Goal: Task Accomplishment & Management: Complete application form

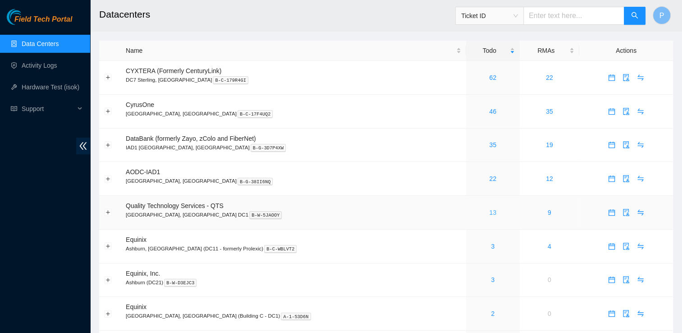
click at [489, 209] on link "13" at bounding box center [492, 212] width 7 height 7
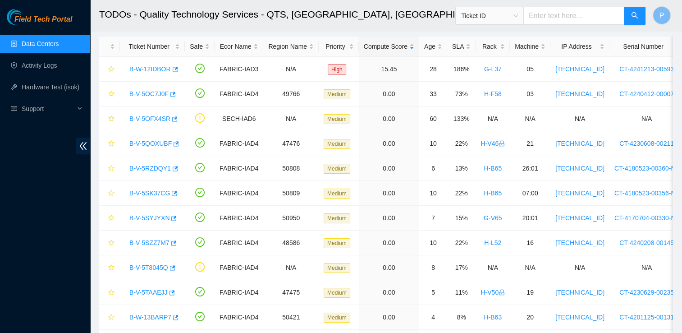
scroll to position [44, 0]
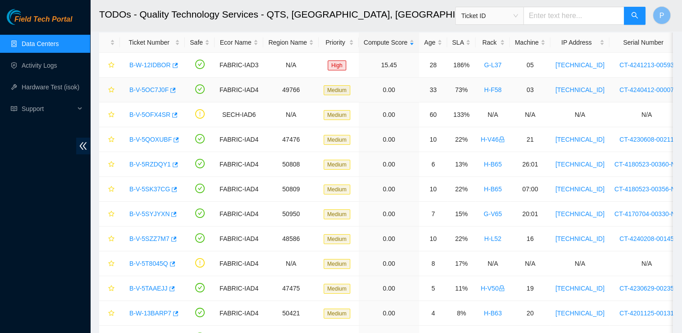
click at [137, 89] on link "B-V-5OC7J0F" at bounding box center [148, 89] width 39 height 7
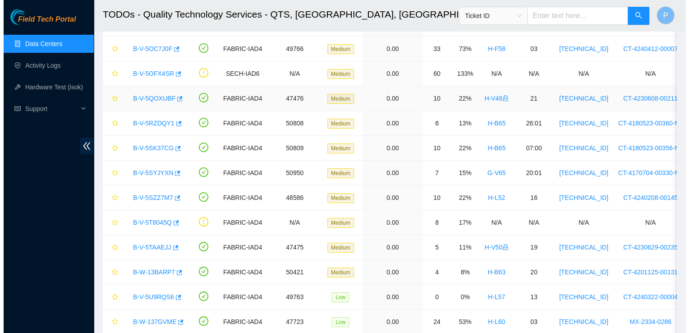
scroll to position [120, 0]
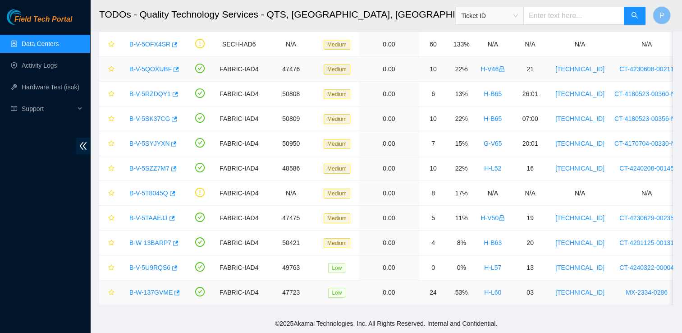
click at [142, 288] on link "B-W-137GVME" at bounding box center [150, 291] width 43 height 7
click at [150, 264] on link "B-V-5U9RQS6" at bounding box center [149, 267] width 41 height 7
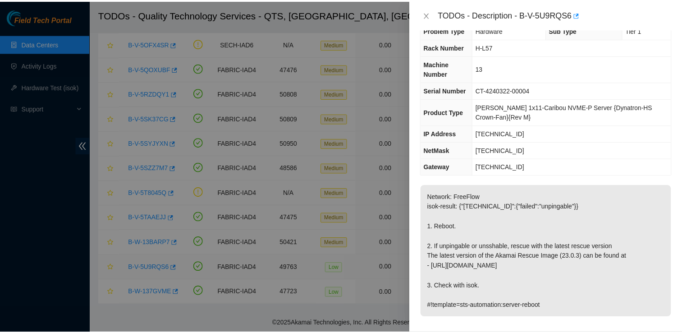
scroll to position [20, 0]
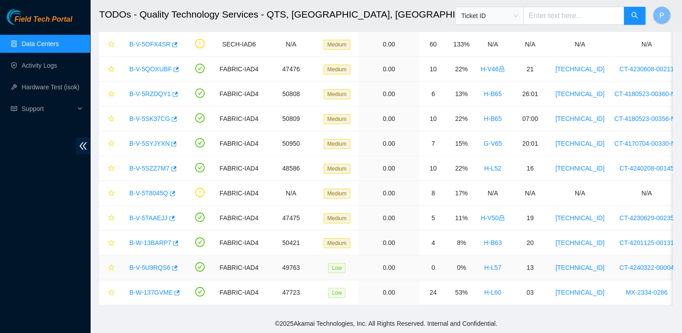
click at [141, 264] on link "B-V-5U9RQS6" at bounding box center [149, 267] width 41 height 7
click at [171, 265] on icon "button" at bounding box center [174, 268] width 6 height 6
click at [150, 239] on link "B-W-13BARP7" at bounding box center [150, 242] width 42 height 7
click at [150, 214] on link "B-V-5TAAEJJ" at bounding box center [148, 217] width 38 height 7
click at [154, 189] on link "B-V-5T8045Q" at bounding box center [148, 192] width 39 height 7
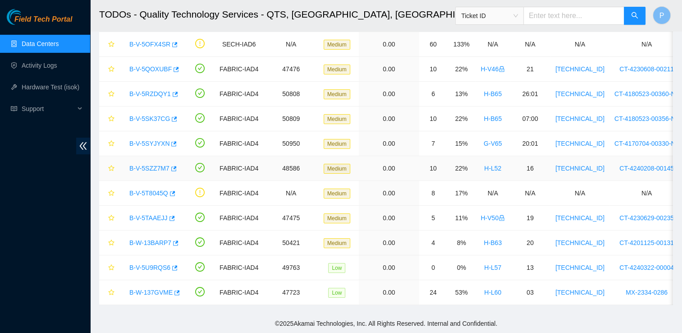
click at [149, 164] on link "B-V-5SZZ7M7" at bounding box center [149, 167] width 40 height 7
click at [149, 140] on link "B-V-5SYJYXN" at bounding box center [149, 143] width 40 height 7
click at [158, 115] on link "B-V-5SK37CG" at bounding box center [149, 118] width 41 height 7
click at [155, 91] on link "B-V-5RZDQY1" at bounding box center [149, 93] width 41 height 7
click at [171, 91] on icon "button" at bounding box center [174, 94] width 6 height 6
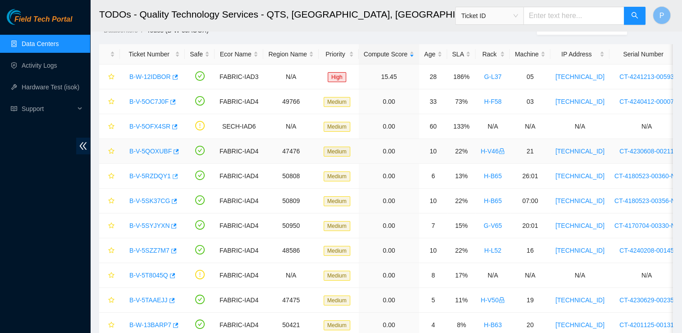
scroll to position [29, 0]
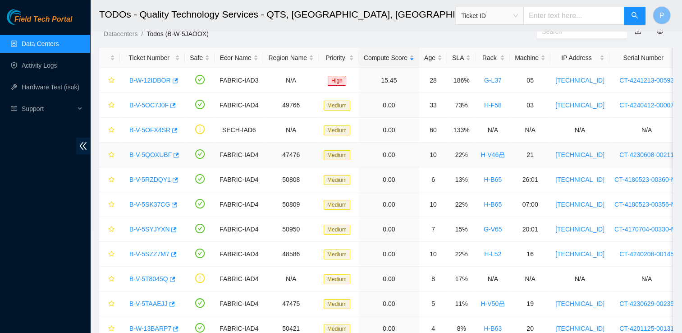
click at [146, 155] on link "B-V-5QOXUBF" at bounding box center [150, 154] width 42 height 7
click at [141, 107] on link "B-V-5OC7J0F" at bounding box center [148, 104] width 39 height 7
click at [155, 77] on link "B-W-12IDBOR" at bounding box center [149, 80] width 41 height 7
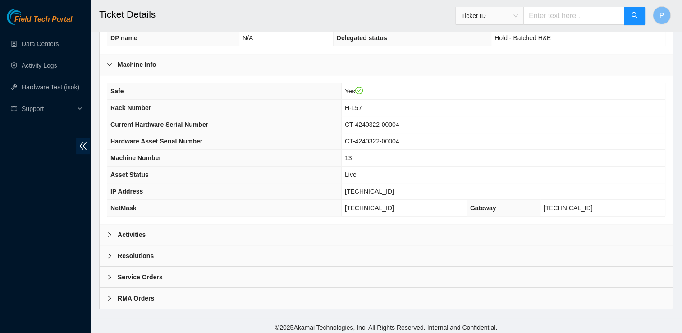
scroll to position [266, 0]
click at [521, 225] on div "Activities" at bounding box center [386, 233] width 573 height 21
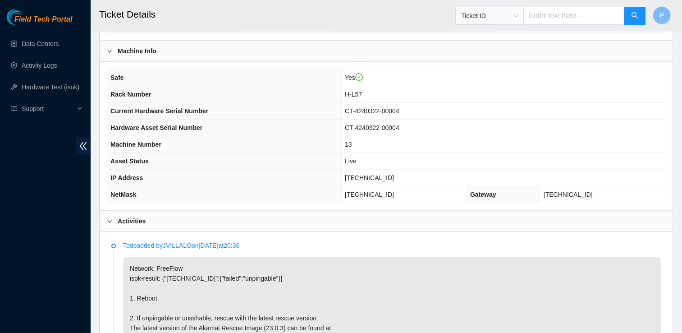
scroll to position [277, 0]
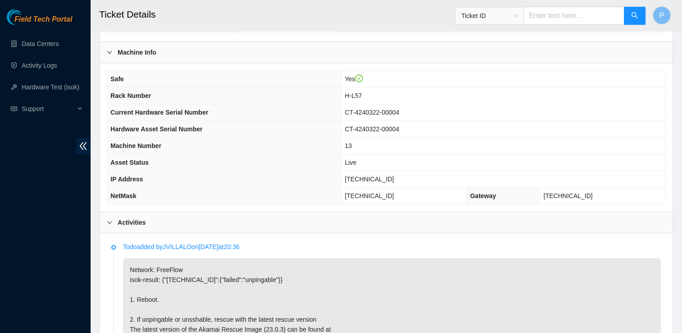
click at [379, 179] on span "23.55.100.208" at bounding box center [369, 178] width 49 height 7
copy span "23.55.100.208"
click at [589, 219] on div "Activities" at bounding box center [386, 222] width 573 height 21
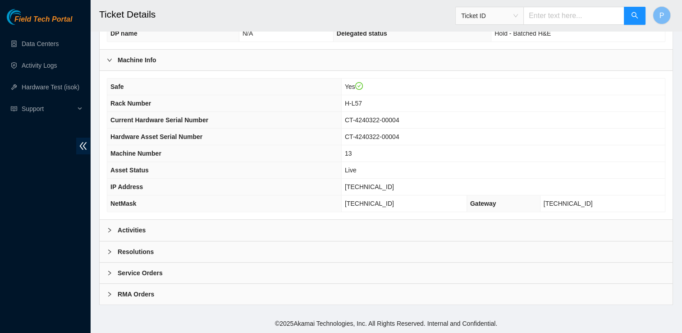
scroll to position [266, 0]
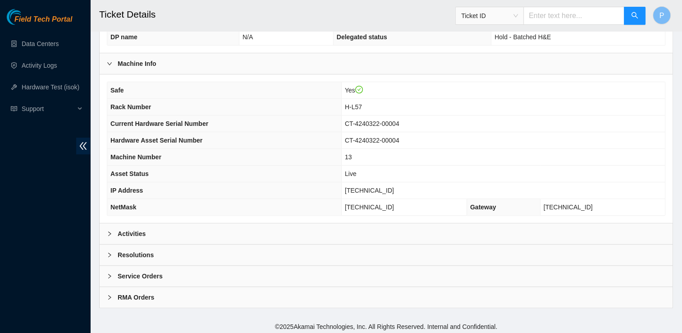
click at [478, 270] on div "Service Orders" at bounding box center [386, 275] width 573 height 21
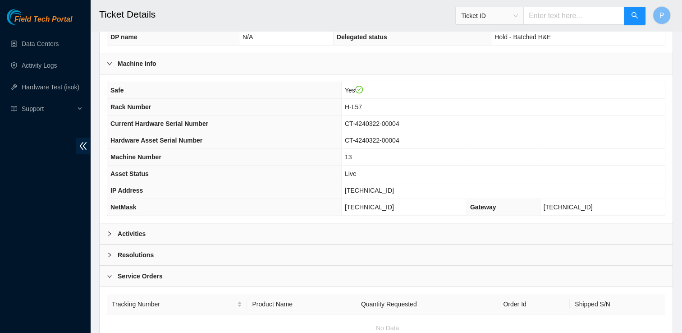
click at [478, 270] on div "Service Orders" at bounding box center [386, 275] width 573 height 21
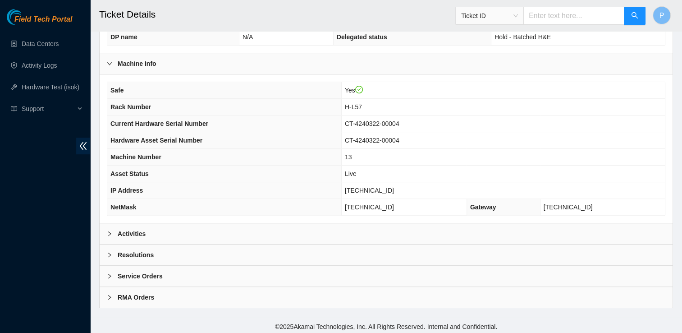
click at [483, 249] on div "Resolutions" at bounding box center [386, 254] width 573 height 21
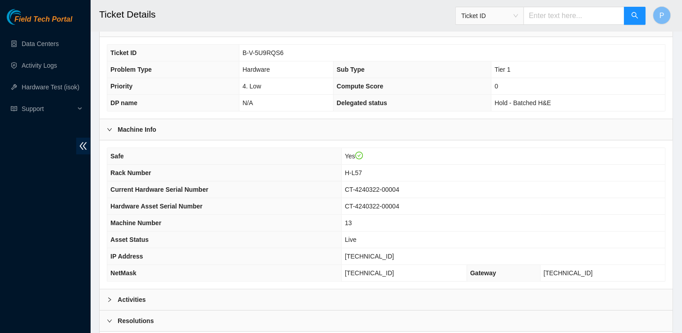
scroll to position [364, 0]
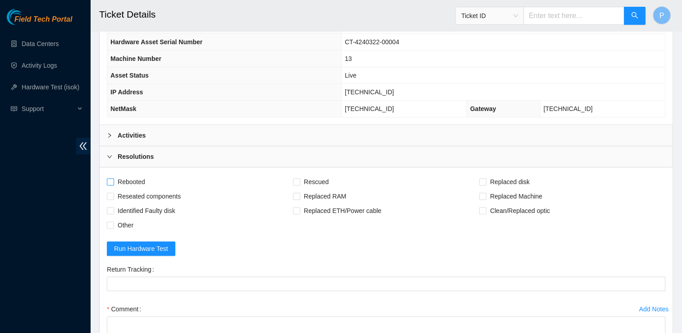
click at [123, 174] on span "Rebooted" at bounding box center [131, 181] width 35 height 14
click at [113, 178] on input "Rebooted" at bounding box center [110, 181] width 6 height 6
checkbox input "true"
click at [297, 179] on input "Rescued" at bounding box center [296, 181] width 6 height 6
checkbox input "true"
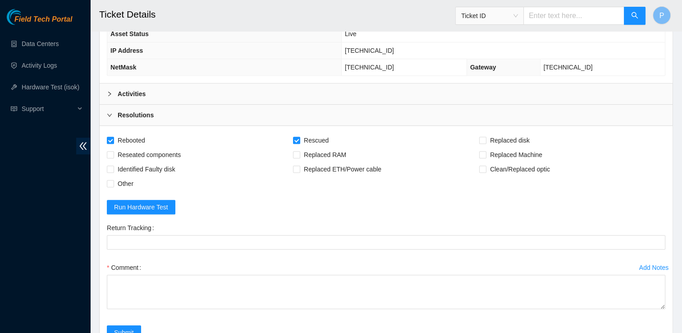
scroll to position [425, 0]
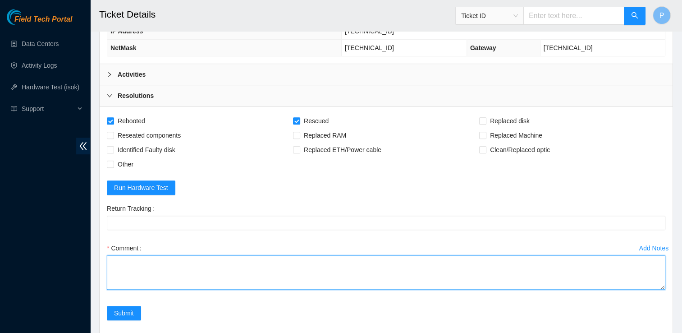
click at [326, 272] on textarea "Comment" at bounding box center [386, 272] width 558 height 34
paste textarea "Result Detail Message Ticket ID 23.55.100.208 : passed: ok"
type textarea "Verified Rack And Machine info Powered Down Machine Power cycled for 2 minutes …"
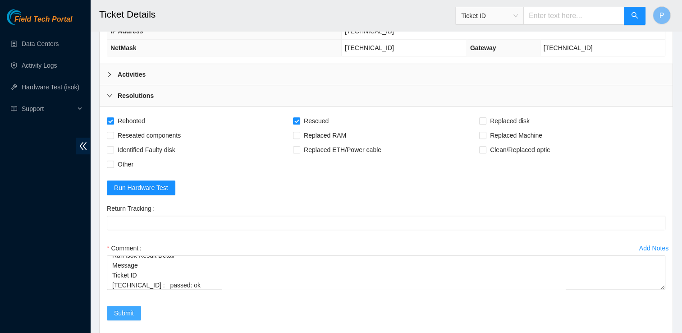
click at [114, 313] on span "Submit" at bounding box center [124, 313] width 20 height 10
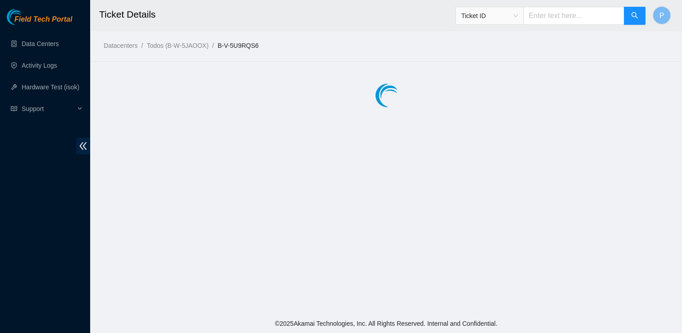
scroll to position [0, 0]
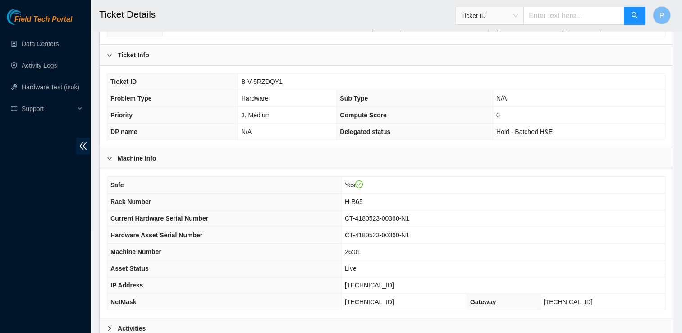
scroll to position [171, 0]
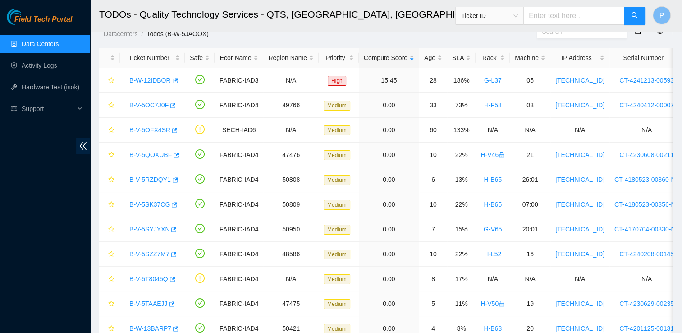
scroll to position [20, 0]
click at [41, 90] on link "Hardware Test (isok)" at bounding box center [51, 86] width 58 height 7
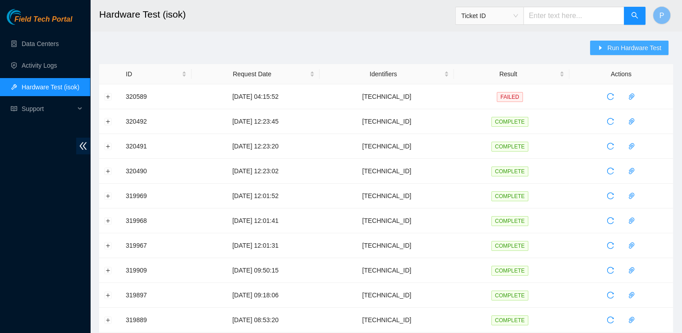
click at [636, 43] on span "Run Hardware Test" at bounding box center [634, 48] width 54 height 10
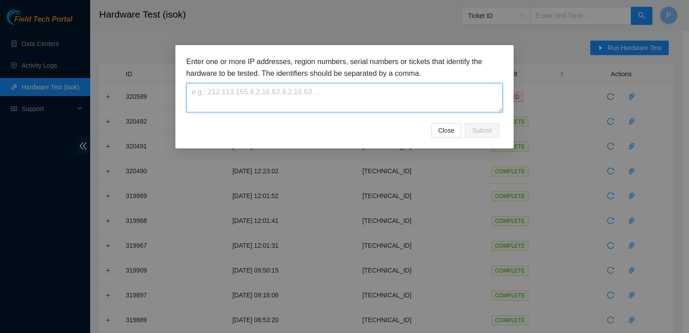
click at [445, 94] on textarea at bounding box center [344, 97] width 316 height 29
paste textarea "23.55.100.208"
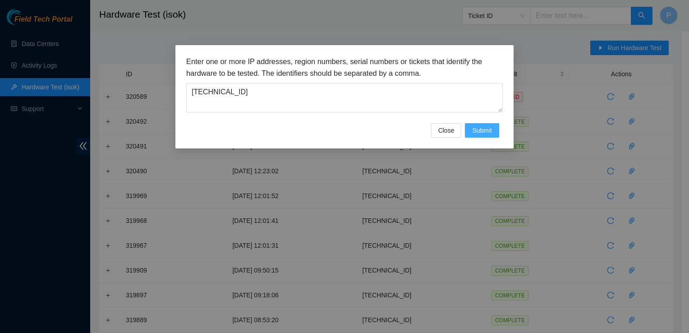
click at [476, 133] on span "Submit" at bounding box center [482, 130] width 20 height 10
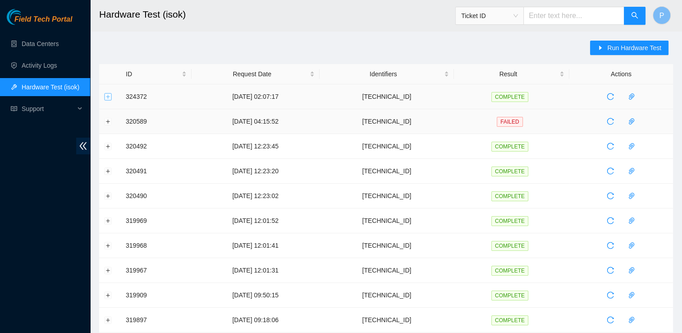
click at [108, 96] on button "Expand row" at bounding box center [108, 96] width 7 height 7
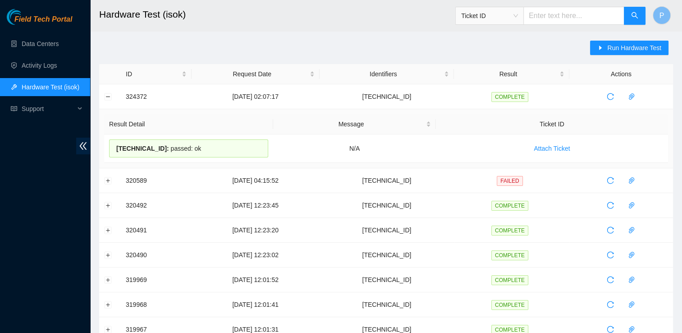
drag, startPoint x: 205, startPoint y: 148, endPoint x: 100, endPoint y: 125, distance: 106.7
click at [100, 125] on td "Result Detail Message Ticket ID 23.55.100.208 : passed: ok N/A Attach Ticket" at bounding box center [386, 138] width 574 height 59
copy table "Result Detail Message Ticket ID 23.55.100.208 : passed: ok"
click at [613, 53] on button "Run Hardware Test" at bounding box center [629, 48] width 78 height 14
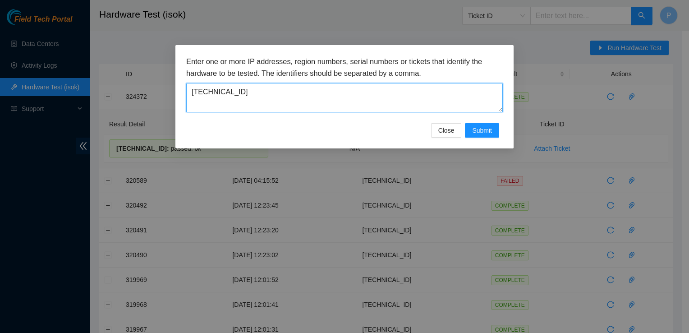
click at [473, 87] on textarea "23.55.100.208" at bounding box center [344, 97] width 316 height 29
paste textarea "204.137.223"
type textarea "[TECHNICAL_ID]"
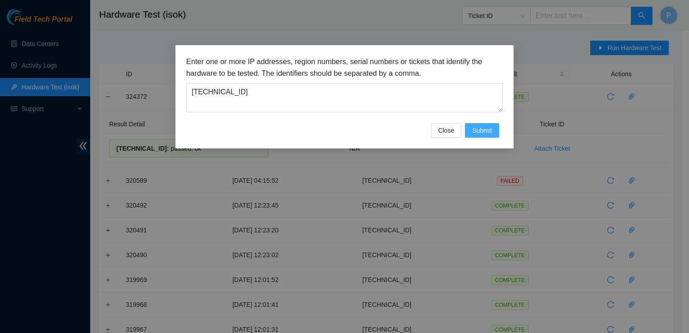
click at [477, 133] on span "Submit" at bounding box center [482, 130] width 20 height 10
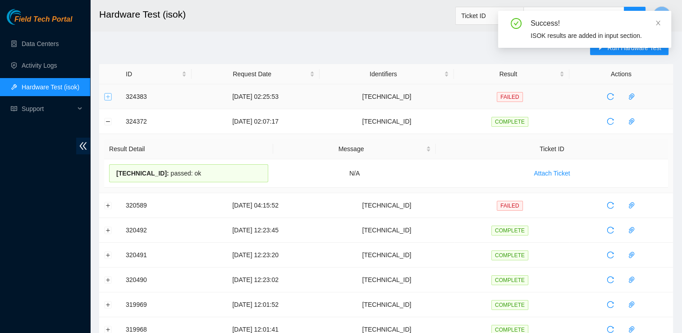
click at [108, 98] on button "Expand row" at bounding box center [108, 96] width 7 height 7
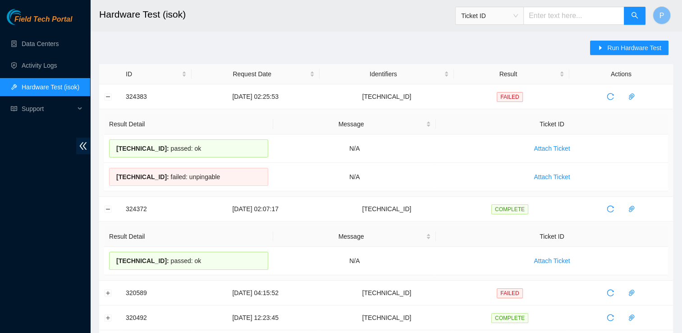
drag, startPoint x: 229, startPoint y: 173, endPoint x: 109, endPoint y: 117, distance: 133.3
click at [109, 117] on table "Result Detail Message Ticket ID 23.204.137.222 : passed: ok N/A Attach Ticket 2…" at bounding box center [386, 152] width 564 height 77
copy table "Result Detail Message Ticket ID 23.204.137.222 : passed: ok N/A Attach Ticket 2…"
click at [38, 67] on link "Activity Logs" at bounding box center [40, 65] width 36 height 7
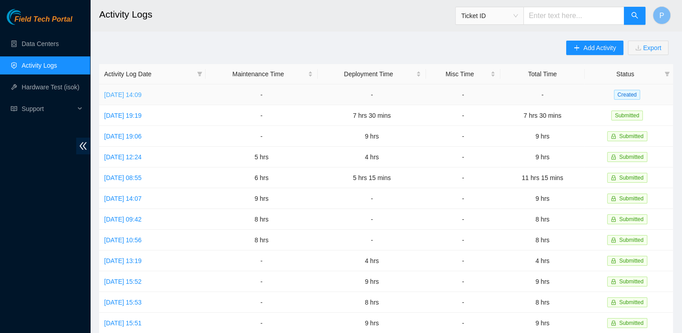
click at [141, 91] on link "Tue, 19 Aug 2025 14:09" at bounding box center [122, 94] width 37 height 7
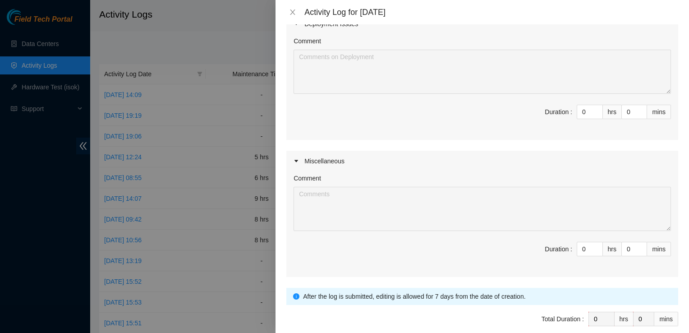
scroll to position [341, 0]
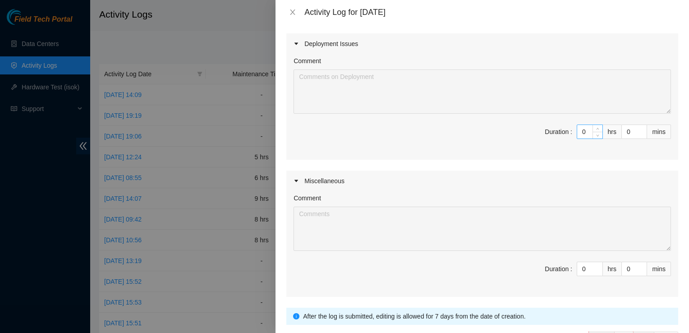
click at [579, 128] on input "0" at bounding box center [589, 132] width 25 height 14
type input "5"
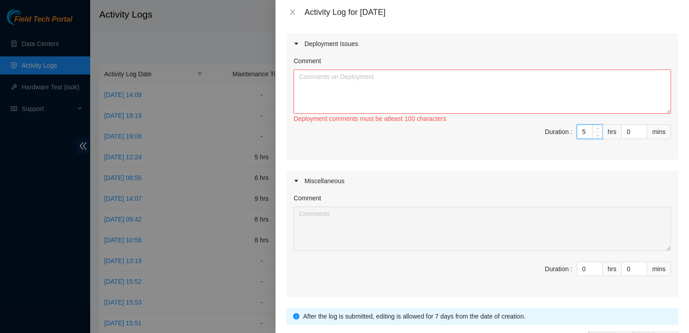
type input "5"
click at [516, 112] on textarea "Comment" at bounding box center [481, 91] width 377 height 44
paste textarea "Hey Nigel EOD 8/19/2025 Cleaned DP Thrash From Data Hall Corrected Mtor informa…"
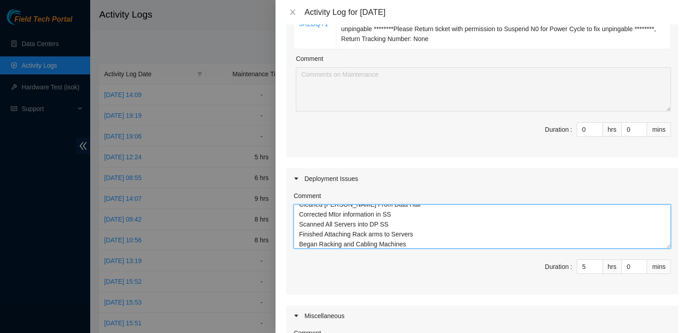
scroll to position [196, 0]
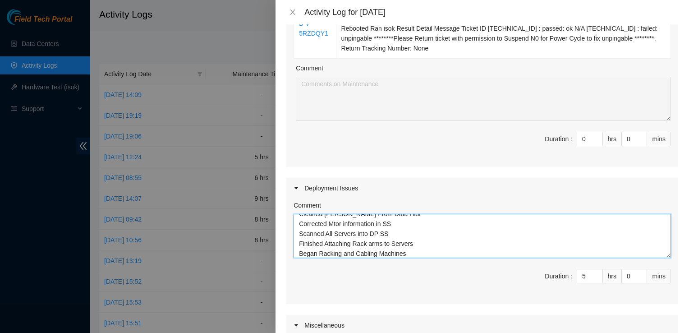
type textarea "Hey Nigel EOD 8/19/2025 Cleaned DP Thrash From Data Hall Corrected Mtor informa…"
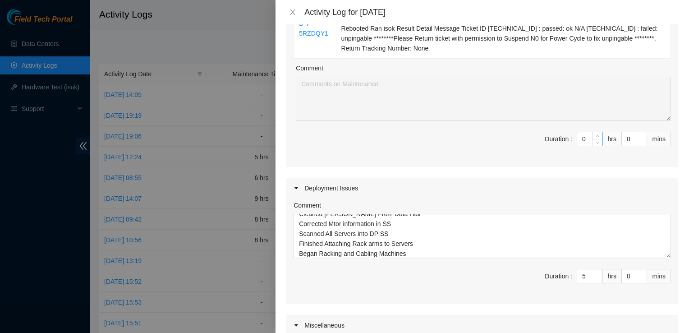
click at [579, 140] on input "0" at bounding box center [589, 139] width 25 height 14
type input "2"
type input "7"
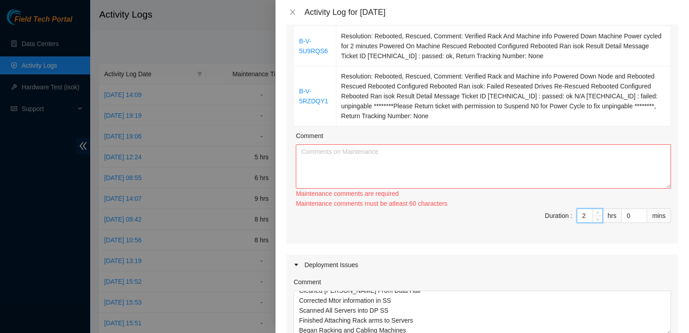
scroll to position [123, 0]
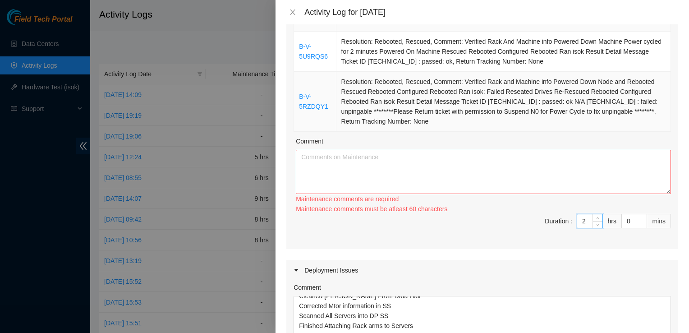
type input "2"
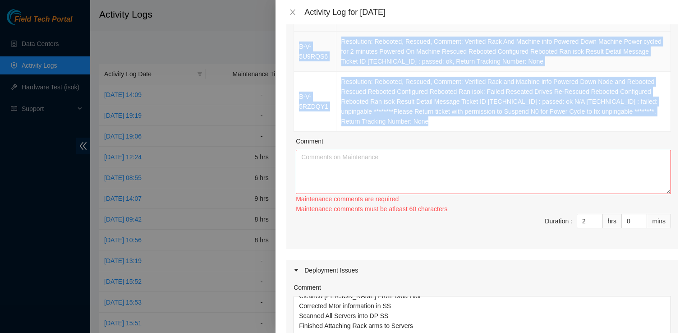
drag, startPoint x: 438, startPoint y: 123, endPoint x: 298, endPoint y: 47, distance: 159.3
click at [298, 47] on tbody "B-V-5U9RQS6 Resolution: Rebooted, Rescued, Comment: Verified Rack And Machine i…" at bounding box center [482, 82] width 377 height 100
copy tbody "B-V-5U9RQS6 Resolution: Rebooted, Rescued, Comment: Verified Rack And Machine i…"
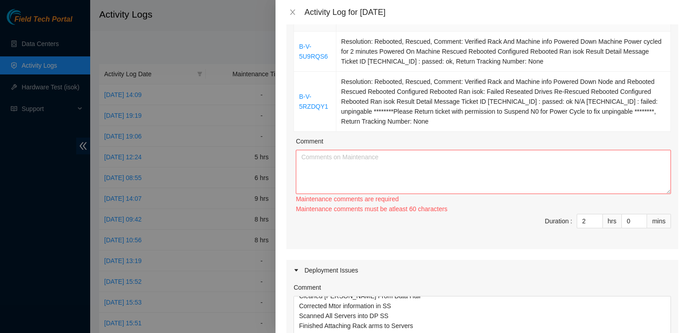
click at [373, 146] on div "Comment" at bounding box center [483, 143] width 375 height 14
click at [384, 165] on textarea "Comment" at bounding box center [483, 172] width 375 height 44
paste textarea "B-V-5U9RQS6 Resolution: Rebooted, Rescued, Comment: Verified Rack And Machine i…"
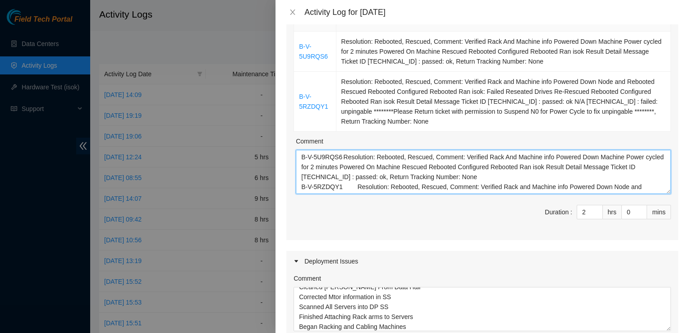
scroll to position [27, 0]
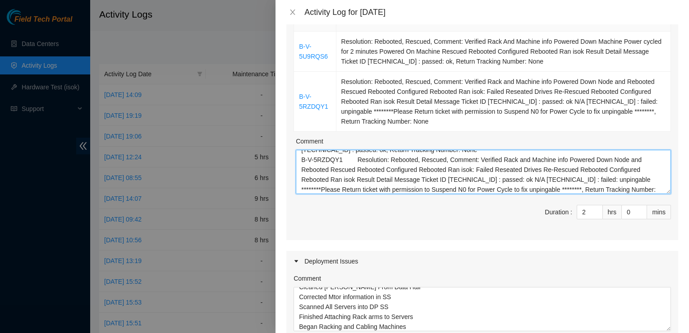
type textarea "B-V-5U9RQS6 Resolution: Rebooted, Rescued, Comment: Verified Rack And Machine i…"
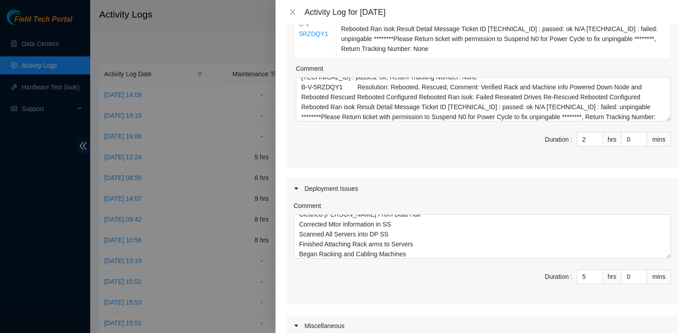
scroll to position [198, 0]
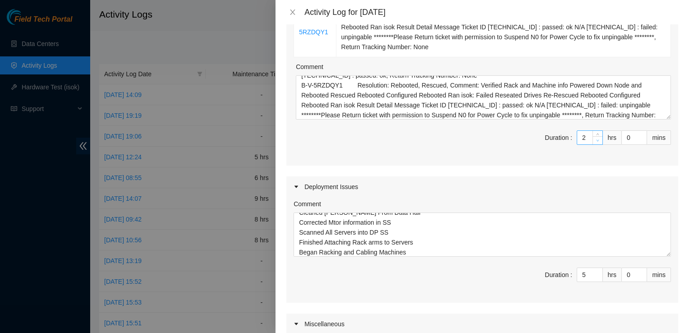
type input "1"
type input "6"
click at [595, 139] on span "down" at bounding box center [597, 140] width 5 height 5
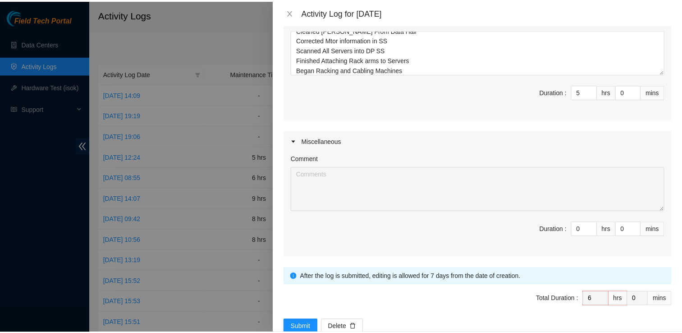
scroll to position [400, 0]
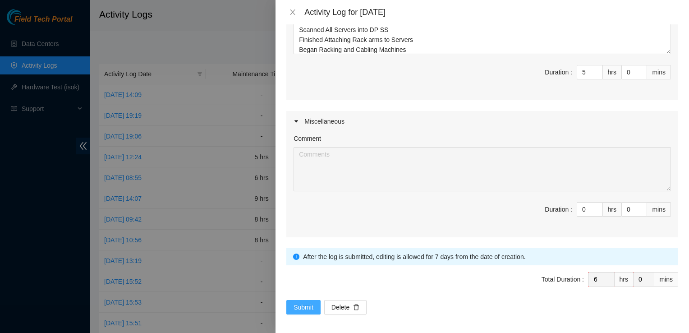
click at [299, 305] on span "Submit" at bounding box center [303, 307] width 20 height 10
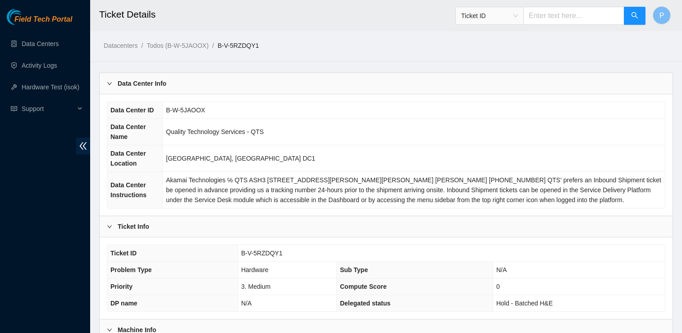
scroll to position [171, 0]
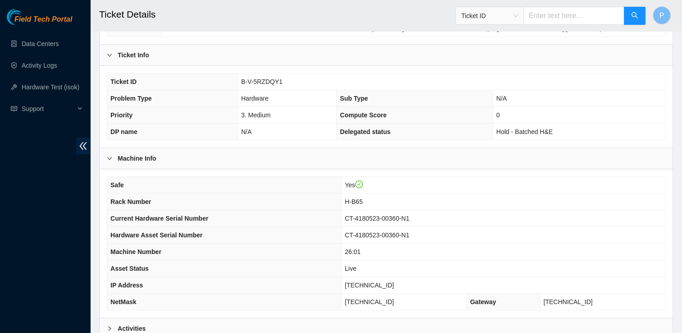
click at [394, 285] on span "[TECHNICAL_ID]" at bounding box center [369, 284] width 49 height 7
copy span "[TECHNICAL_ID]"
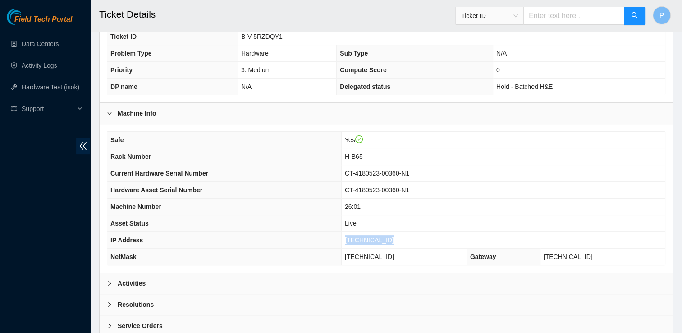
scroll to position [266, 0]
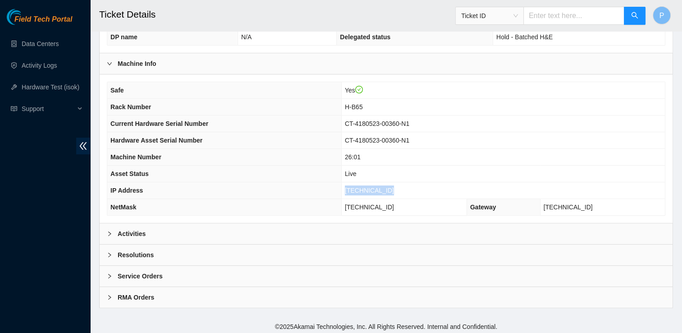
click at [248, 229] on div "Activities" at bounding box center [386, 233] width 573 height 21
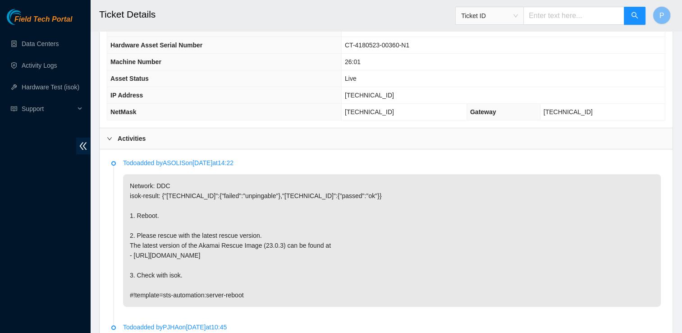
click at [278, 139] on div "Activities" at bounding box center [386, 138] width 573 height 21
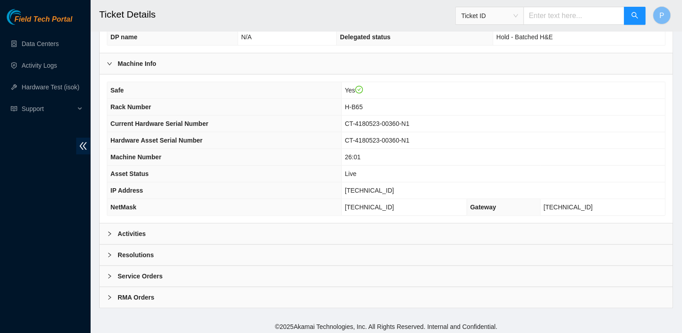
click at [219, 254] on div "Resolutions" at bounding box center [386, 254] width 573 height 21
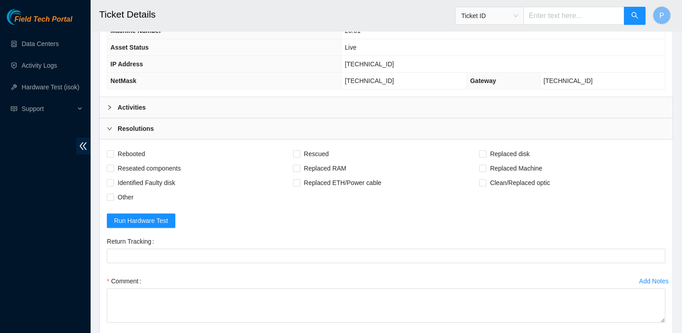
scroll to position [392, 0]
click at [146, 146] on span "Rebooted" at bounding box center [131, 153] width 35 height 14
click at [113, 150] on input "Rebooted" at bounding box center [110, 153] width 6 height 6
checkbox input "true"
click at [317, 148] on span "Rescued" at bounding box center [316, 153] width 32 height 14
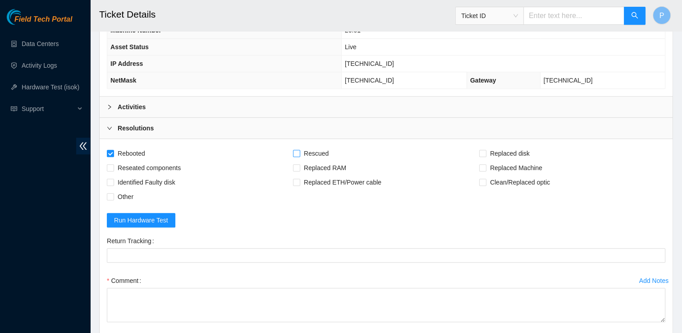
click at [299, 150] on input "Rescued" at bounding box center [296, 153] width 6 height 6
checkbox input "true"
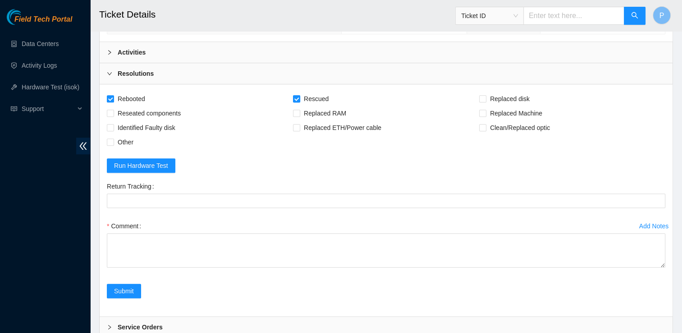
scroll to position [456, 0]
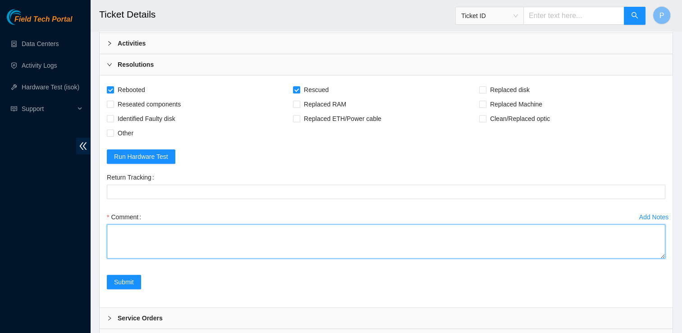
click at [233, 231] on textarea "Comment" at bounding box center [386, 241] width 558 height 34
paste textarea "Result Detail Message Ticket ID [TECHNICAL_ID] : passed: ok N/A [TECHNICAL_ID] …"
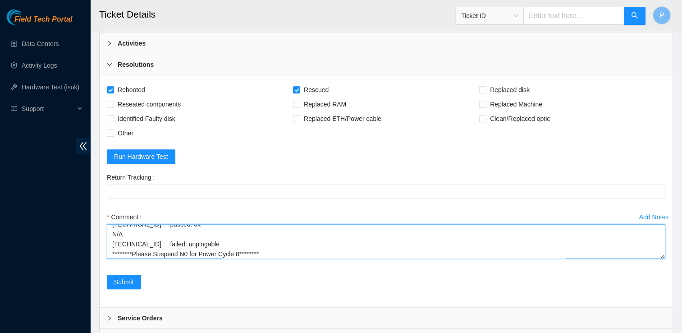
click at [150, 251] on textarea "Verified Rack and Machine info Powered Down Node and Rebooted Rescued Rebooted …" at bounding box center [386, 241] width 558 height 34
click at [329, 250] on textarea "Verified Rack and Machine info Powered Down Node and Rebooted Rescued Rebooted …" at bounding box center [386, 241] width 558 height 34
click at [354, 248] on textarea "Verified Rack and Machine info Powered Down Node and Rebooted Rescued Rebooted …" at bounding box center [386, 241] width 558 height 34
type textarea "Verified Rack and Machine info Powered Down Node and Rebooted Rescued Rebooted …"
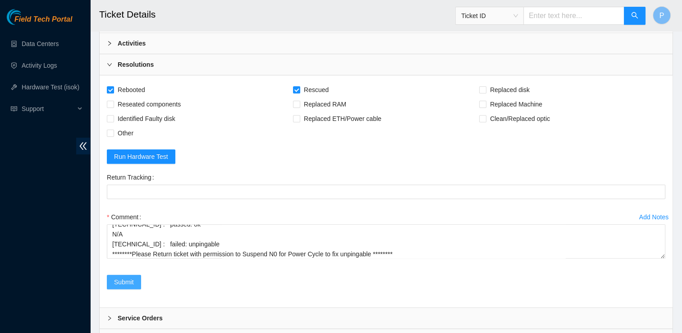
click at [117, 282] on span "Submit" at bounding box center [124, 282] width 20 height 10
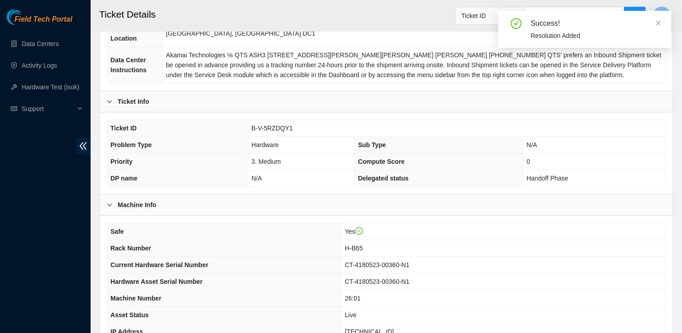
scroll to position [123, 0]
